Goal: Navigation & Orientation: Find specific page/section

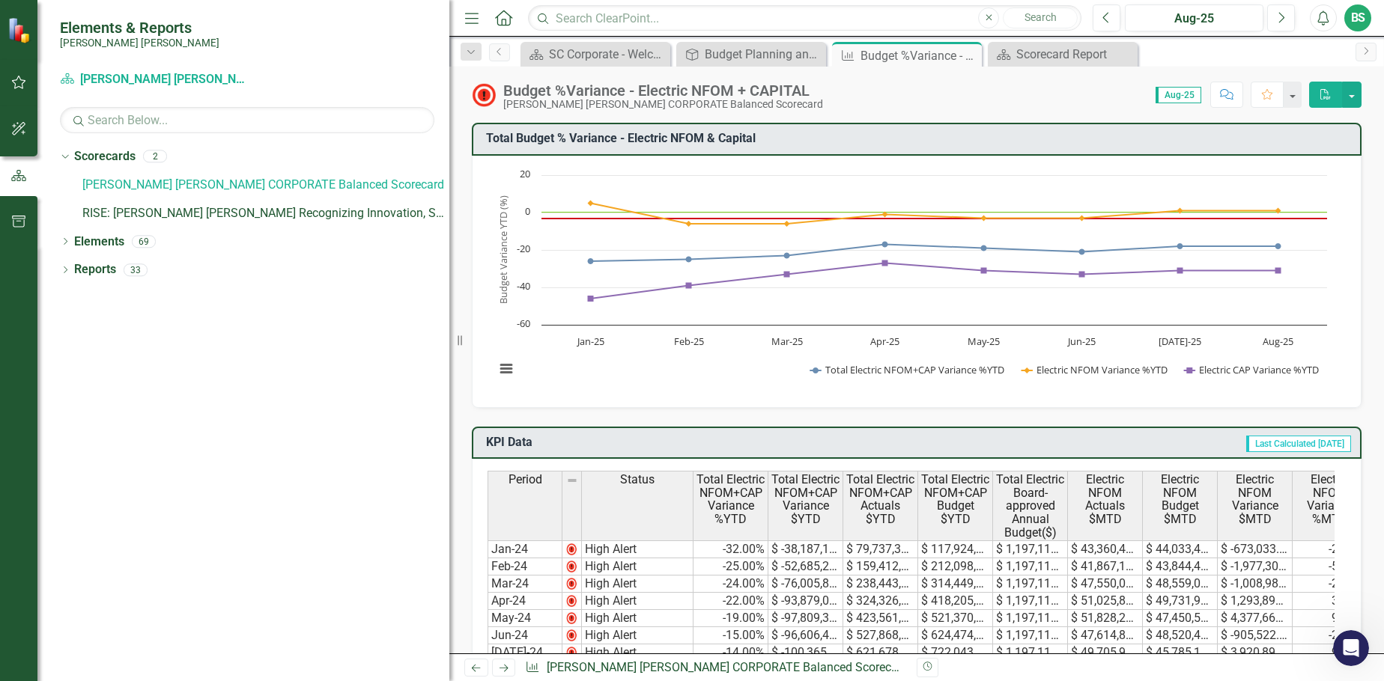
scroll to position [1713, 0]
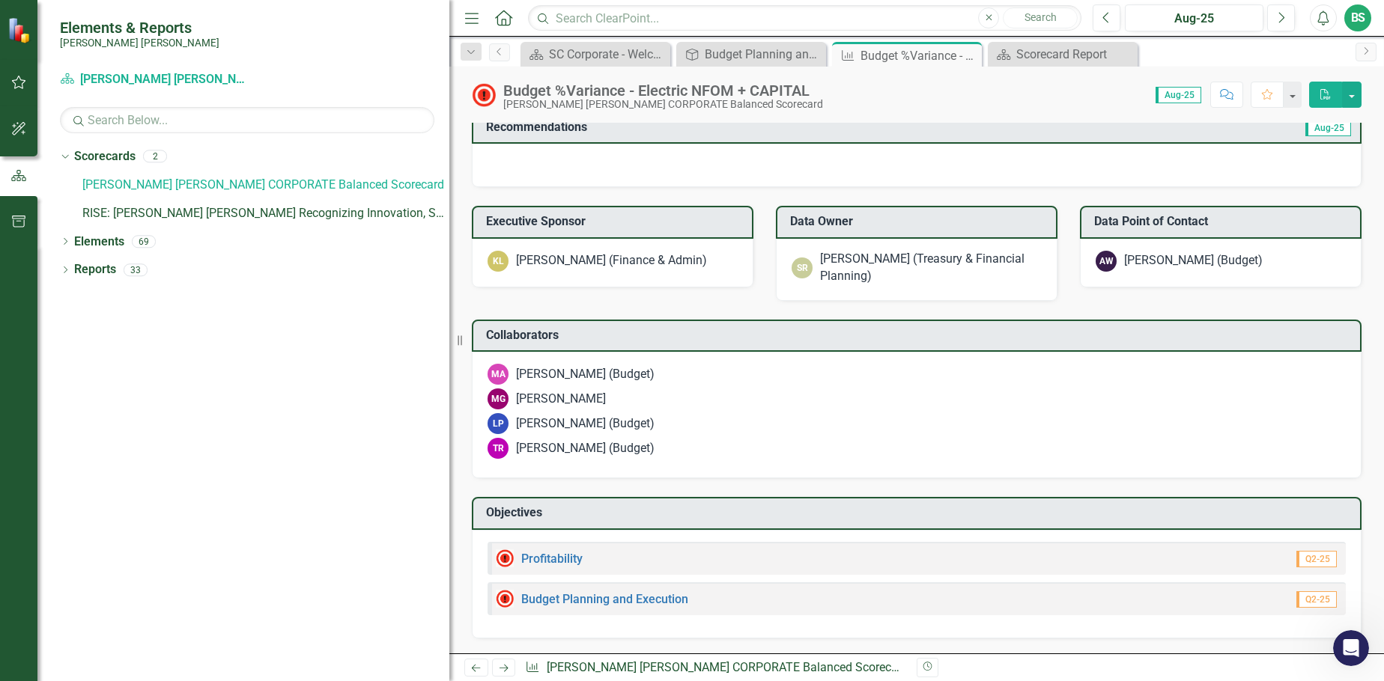
click at [247, 496] on div "Dropdown Scorecards 2 Santee [PERSON_NAME] CORPORATE Balanced Scorecard RISE: […" at bounding box center [243, 413] width 412 height 537
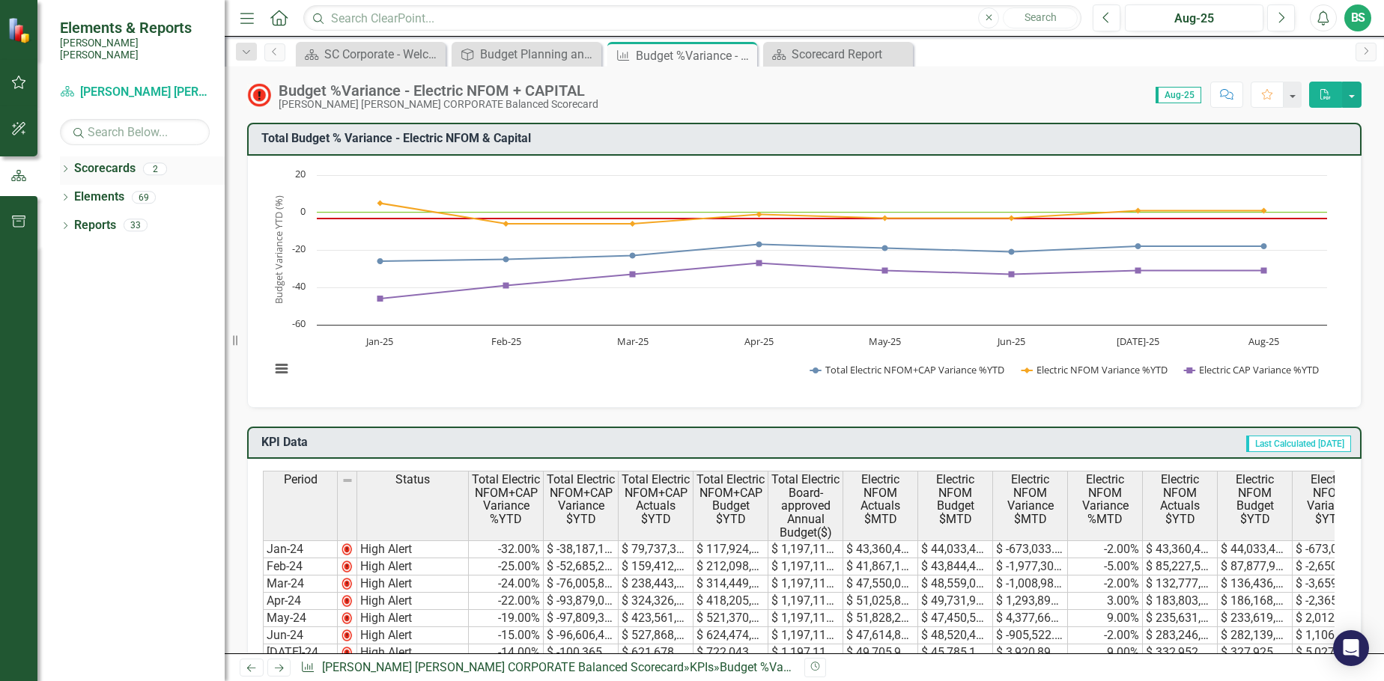
click at [66, 166] on icon "Dropdown" at bounding box center [65, 170] width 10 height 8
click at [133, 223] on div "RISE: [PERSON_NAME] [PERSON_NAME] Recognizing Innovation, Safety and Excellence" at bounding box center [142, 225] width 165 height 25
click at [133, 217] on link "RISE: [PERSON_NAME] [PERSON_NAME] Recognizing Innovation, Safety and Excellence" at bounding box center [142, 225] width 165 height 17
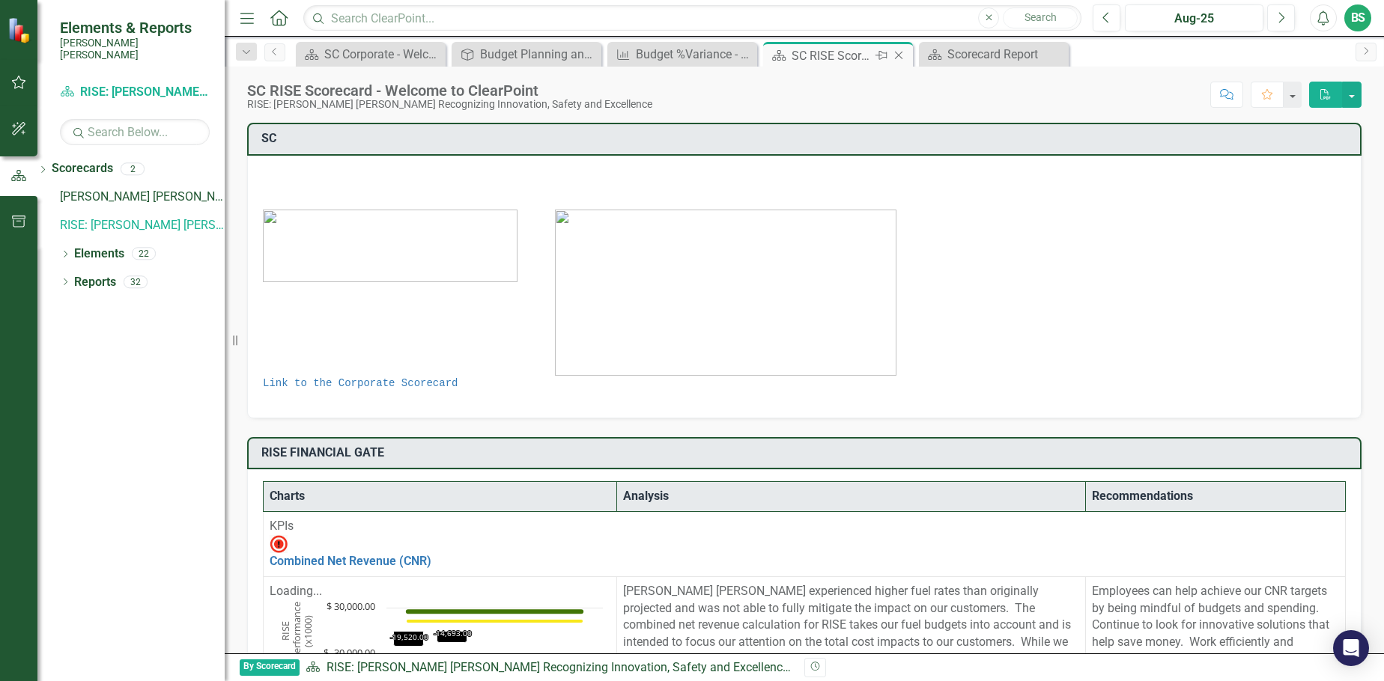
click at [903, 53] on div "Close" at bounding box center [899, 55] width 19 height 19
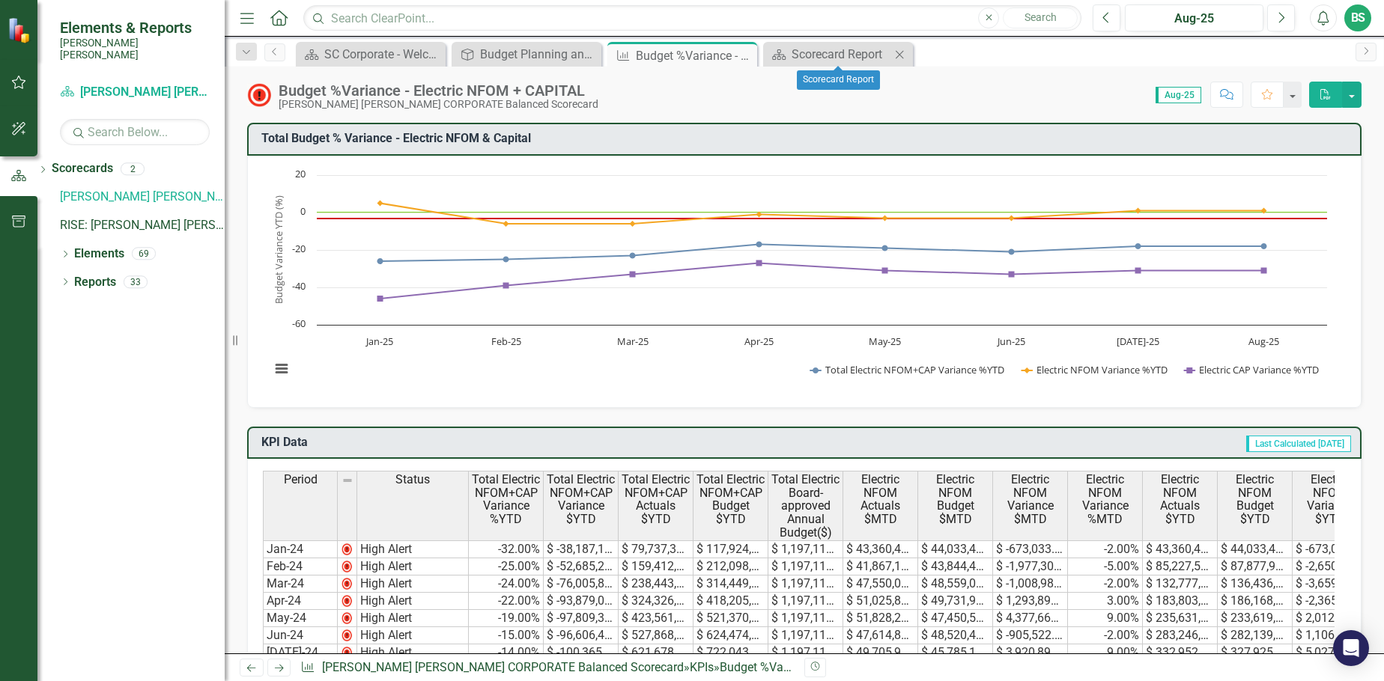
click at [897, 54] on icon "Close" at bounding box center [899, 55] width 15 height 12
click at [740, 61] on icon "Close" at bounding box center [742, 55] width 15 height 12
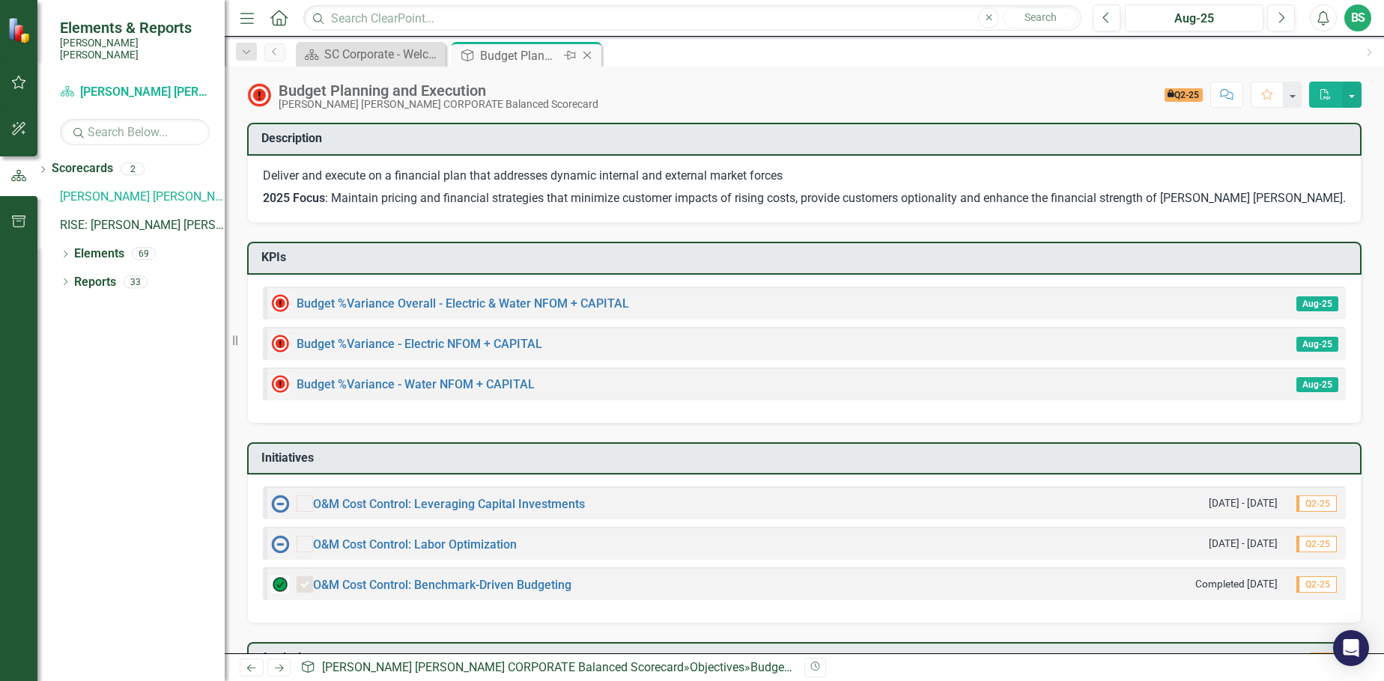
click at [586, 55] on icon "Close" at bounding box center [587, 55] width 15 height 12
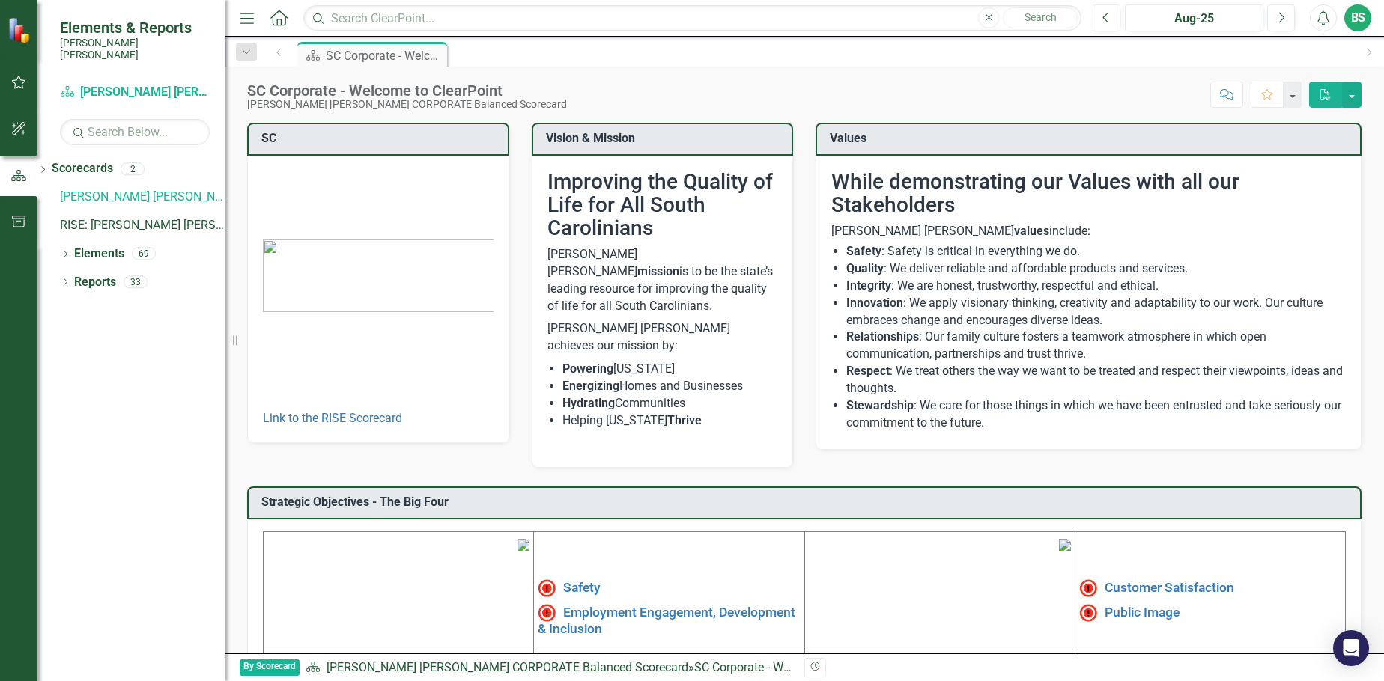
scroll to position [258, 0]
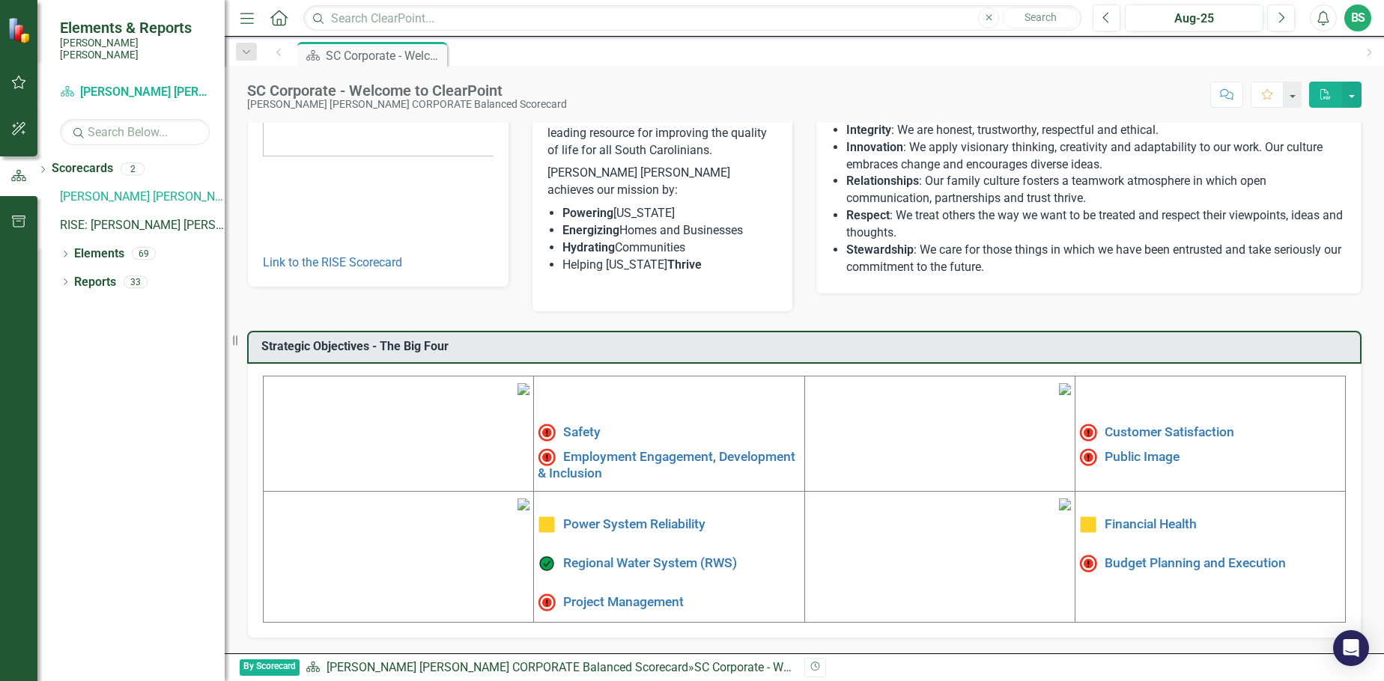
click at [697, 671] on div "SC Corporate - Welcome to ClearPoint" at bounding box center [793, 667] width 198 height 14
click at [696, 671] on div "SC Corporate - Welcome to ClearPoint" at bounding box center [793, 667] width 198 height 14
click at [364, 670] on link "[PERSON_NAME] [PERSON_NAME] CORPORATE Balanced Scorecard" at bounding box center [507, 667] width 362 height 14
click at [118, 416] on div "Dropdown Scorecards 2 Santee [PERSON_NAME] CORPORATE Balanced Scorecard RISE: […" at bounding box center [130, 419] width 187 height 525
click at [128, 219] on link "RISE: [PERSON_NAME] [PERSON_NAME] Recognizing Innovation, Safety and Excellence" at bounding box center [142, 225] width 165 height 17
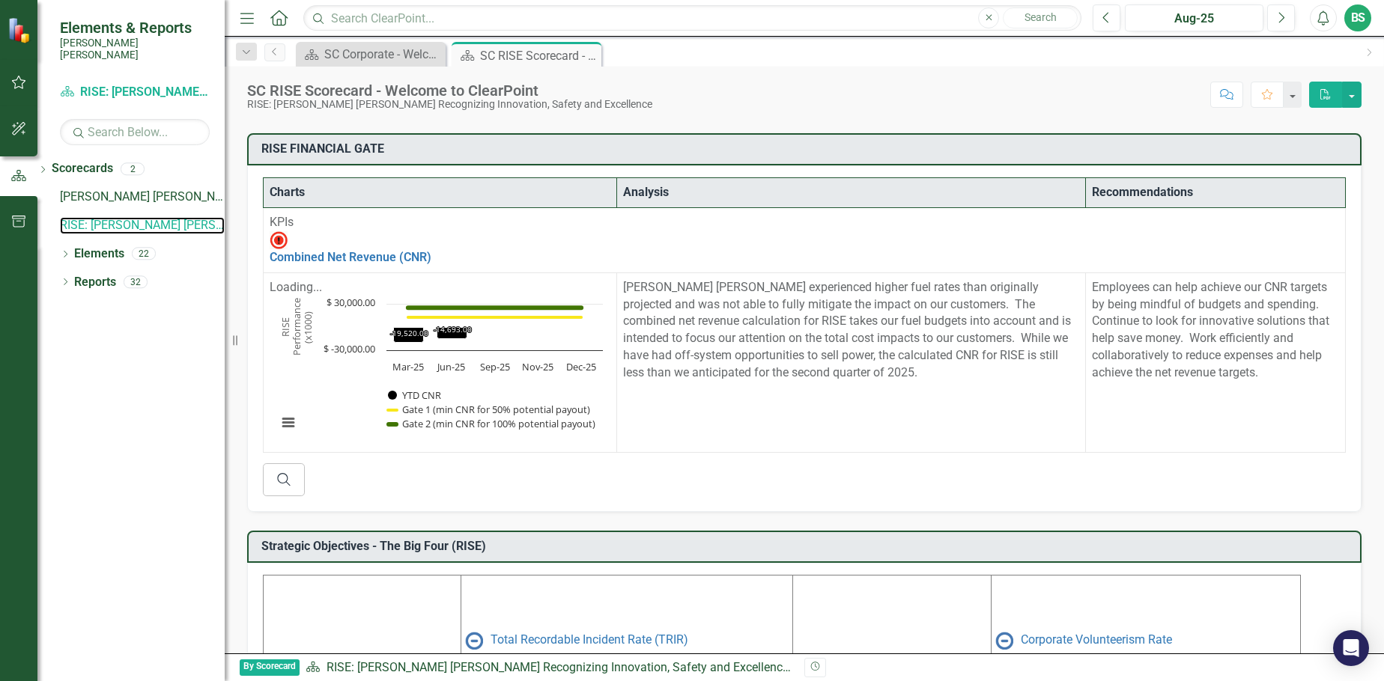
scroll to position [300, 0]
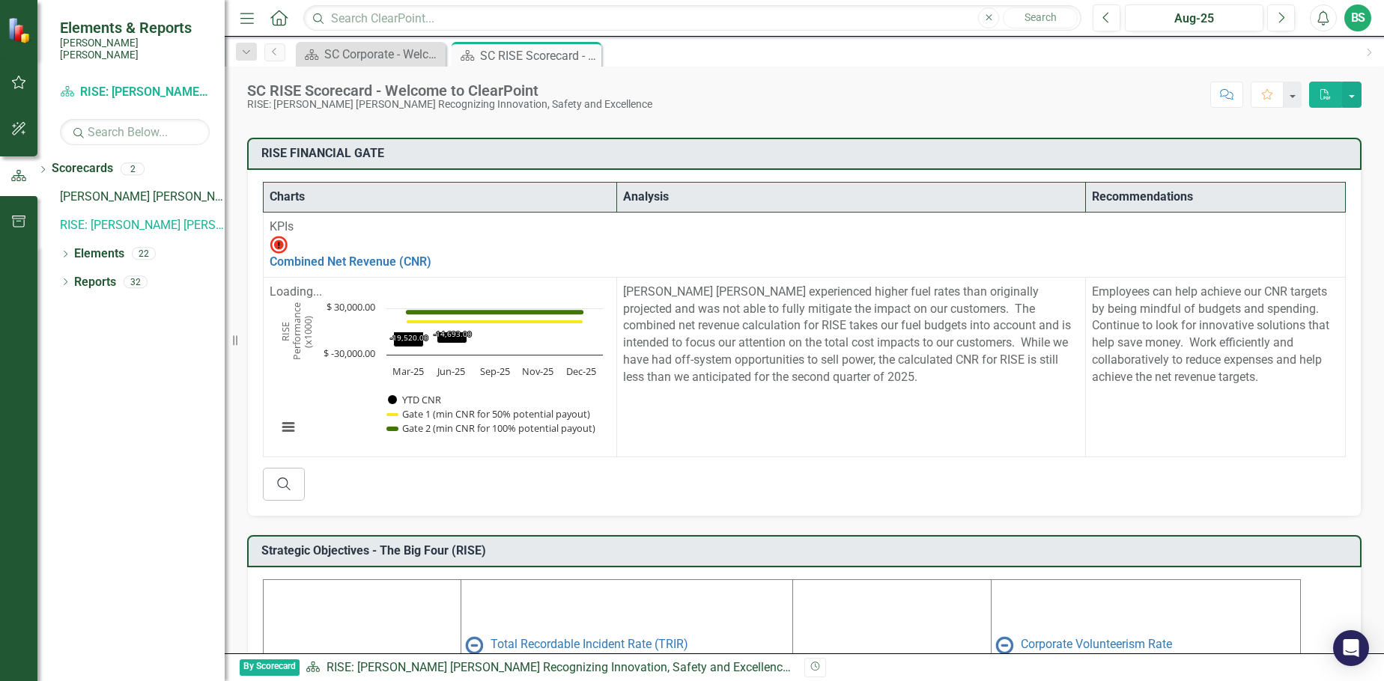
click at [1206, 374] on td "Employees can help achieve our CNR targets by being mindful of budgets and spen…" at bounding box center [1216, 367] width 260 height 180
click at [280, 417] on button "View chart menu, Chart" at bounding box center [288, 427] width 21 height 21
click at [768, 468] on div "Search" at bounding box center [804, 484] width 1083 height 33
drag, startPoint x: 159, startPoint y: 527, endPoint x: 180, endPoint y: 520, distance: 23.0
click at [159, 527] on div "Dropdown Scorecards 2 Santee Cooper CORPORATE Balanced Scorecard RISE: Santee C…" at bounding box center [130, 419] width 187 height 525
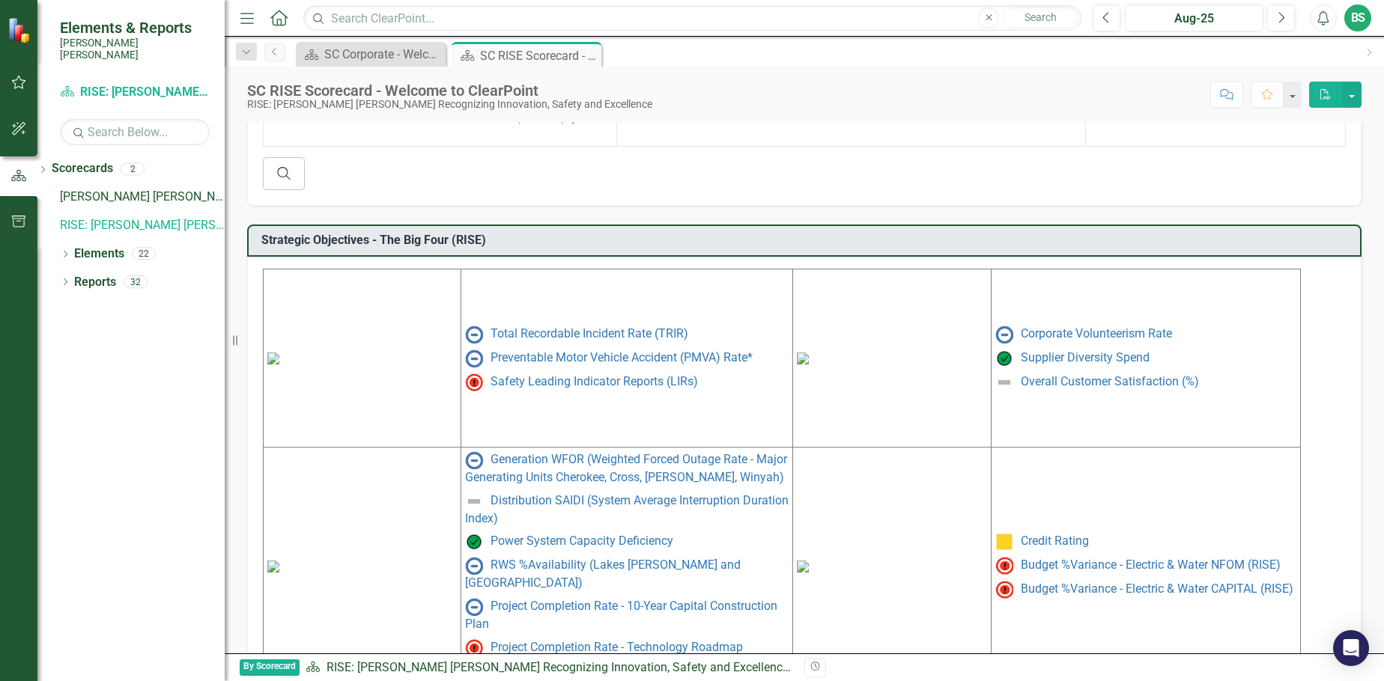
scroll to position [619, 0]
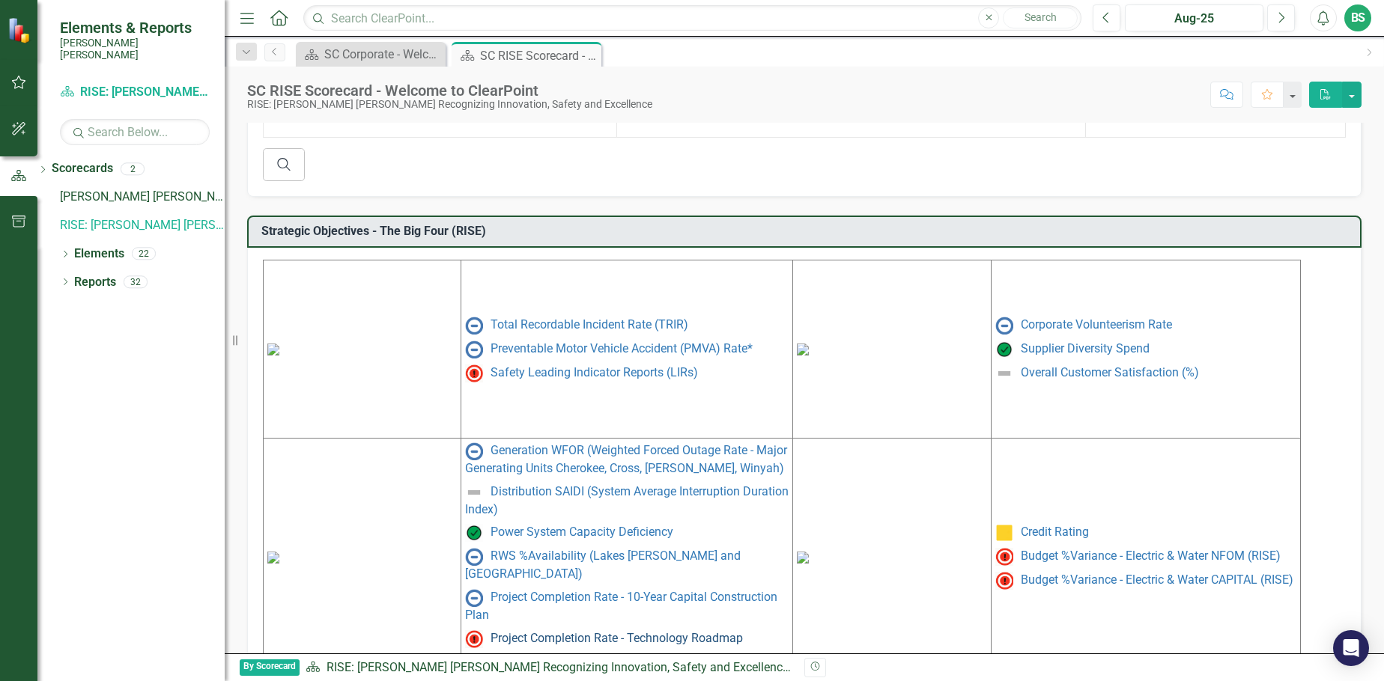
click at [577, 631] on link "Project Completion Rate - Technology Roadmap" at bounding box center [616, 638] width 252 height 14
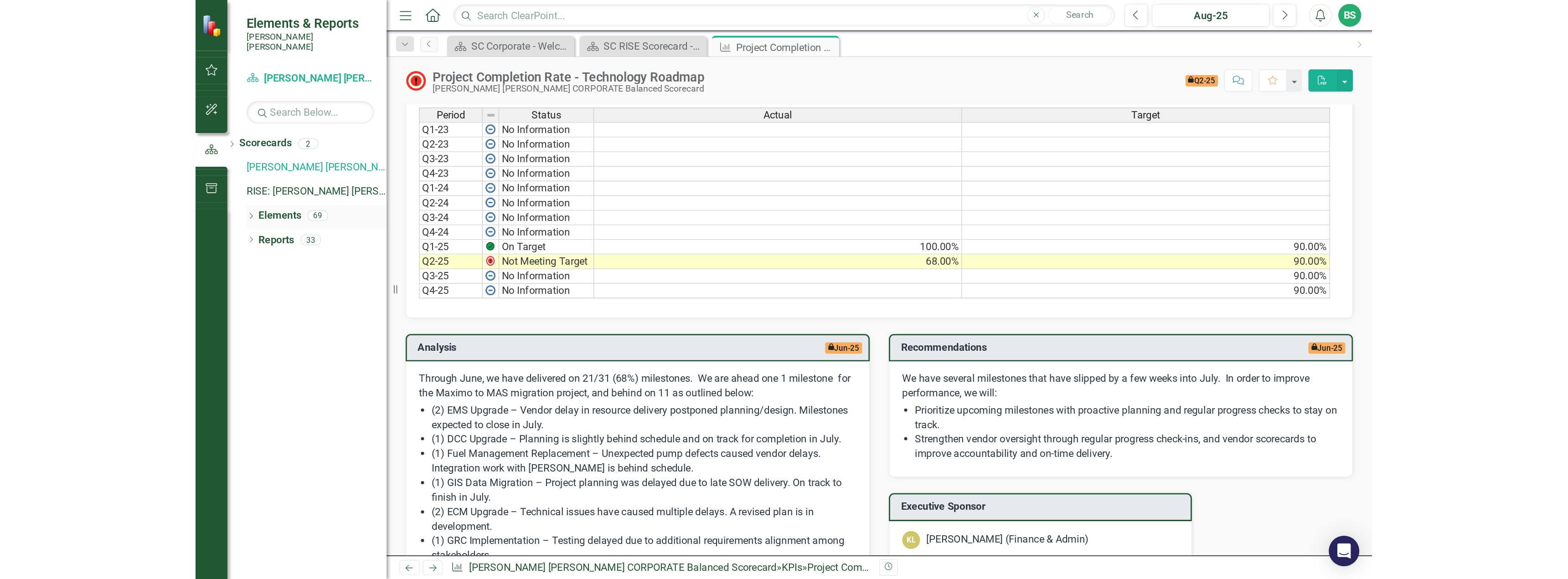
scroll to position [362, 0]
